Goal: Communication & Community: Participate in discussion

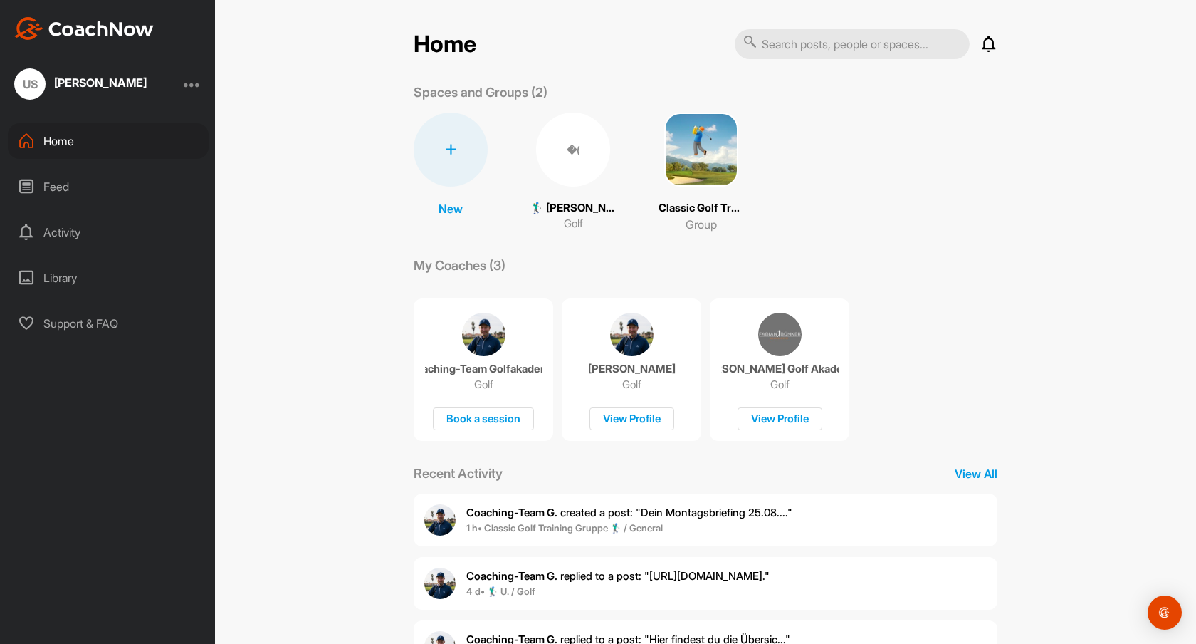
click at [573, 202] on p "🏌‍♂ [PERSON_NAME] (35.7)" at bounding box center [573, 208] width 85 height 16
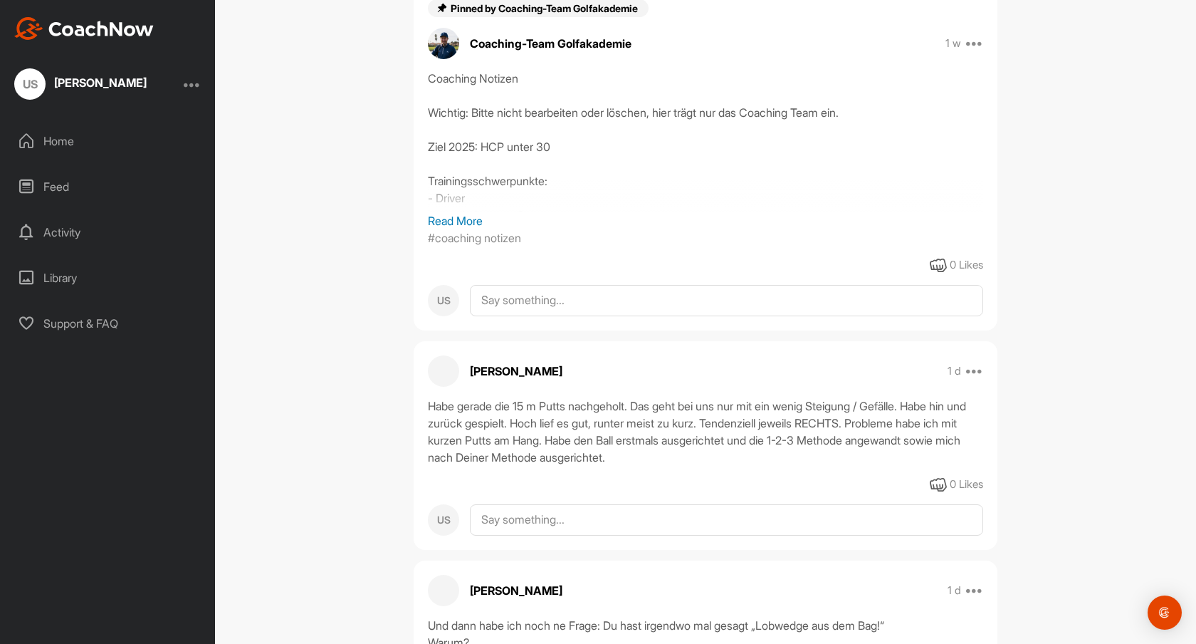
scroll to position [333, 0]
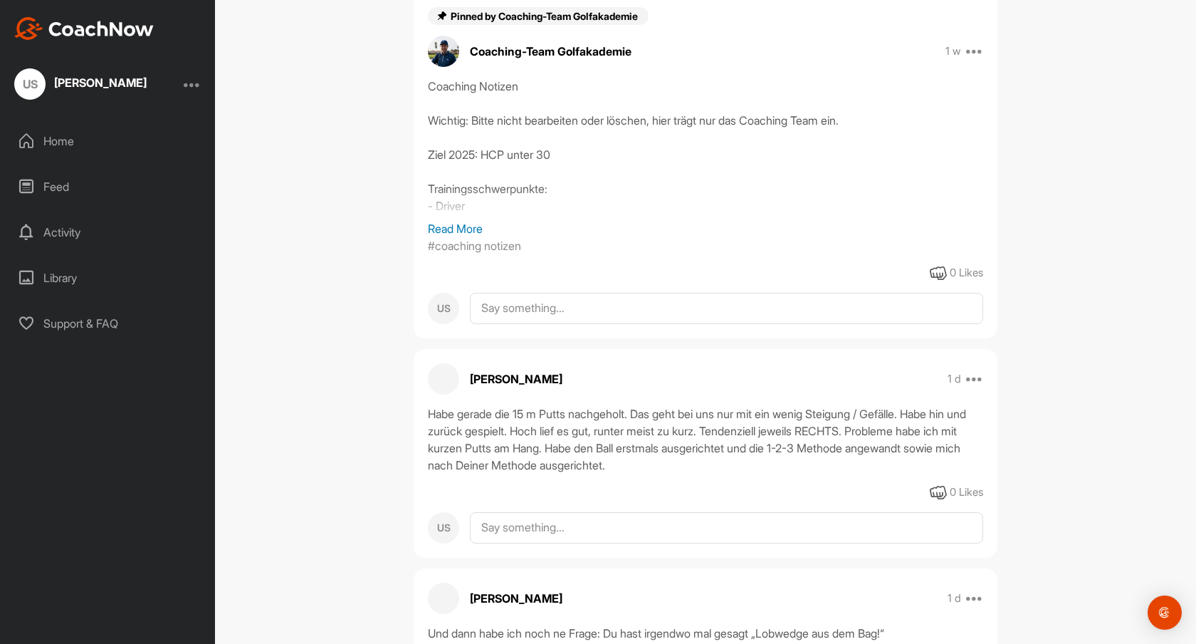
click at [46, 227] on div "Activity" at bounding box center [108, 232] width 201 height 36
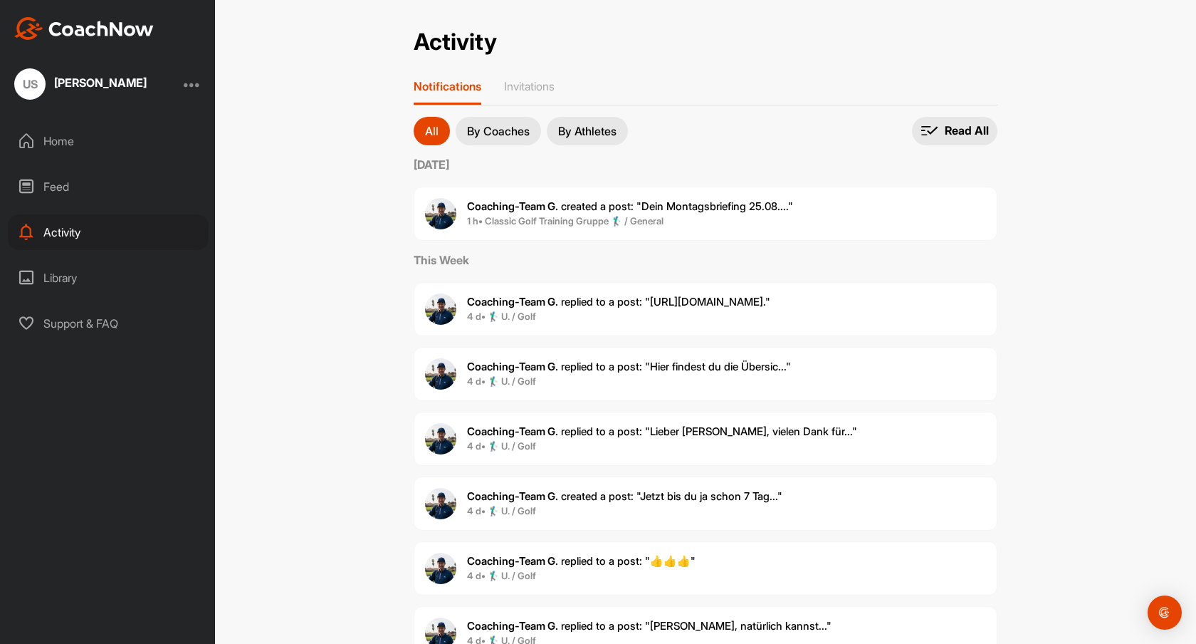
click at [686, 208] on span "Coaching-Team G. created a post : "Dein Montagsbriefing 25.08...."" at bounding box center [630, 206] width 326 height 14
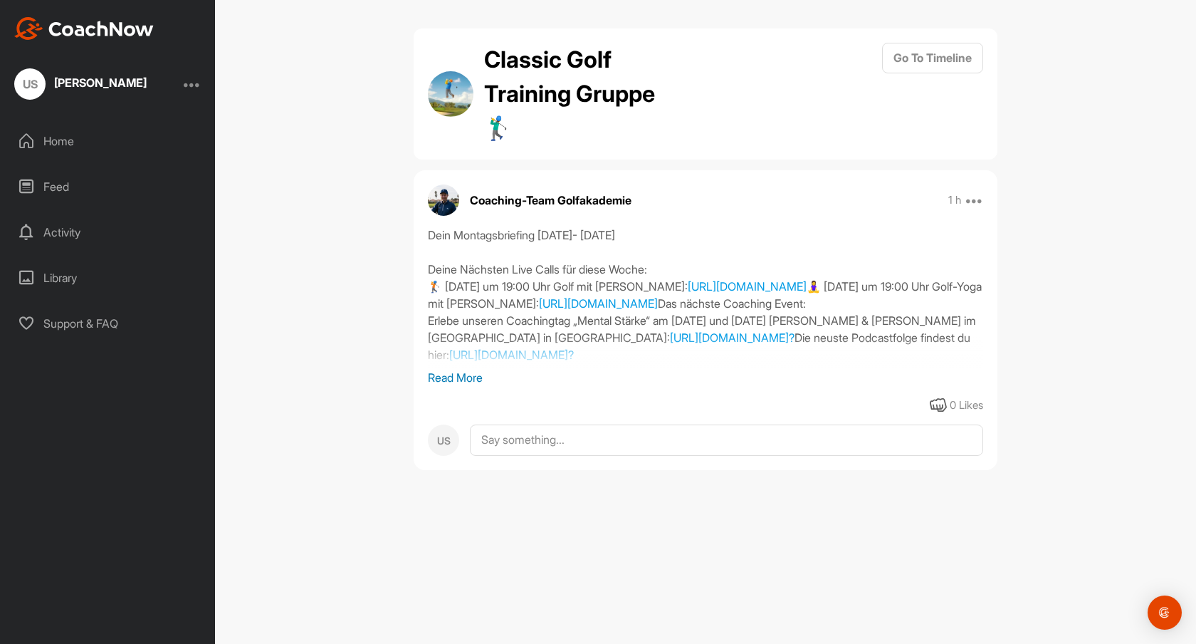
click at [447, 375] on p "Read More" at bounding box center [706, 377] width 556 height 17
click at [574, 362] on link "[URL][DOMAIN_NAME]?" at bounding box center [511, 355] width 125 height 14
